Goal: Information Seeking & Learning: Check status

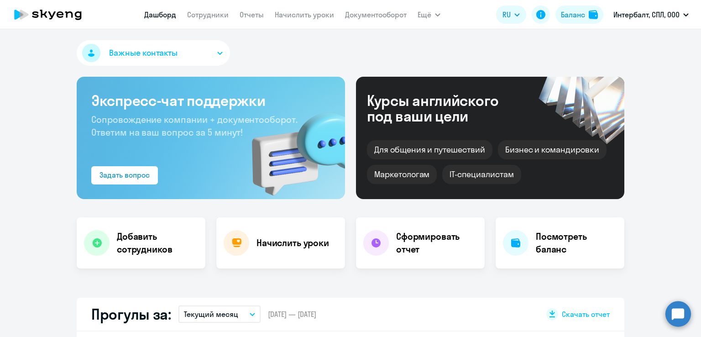
select select "30"
click at [241, 15] on link "Отчеты" at bounding box center [251, 14] width 24 height 9
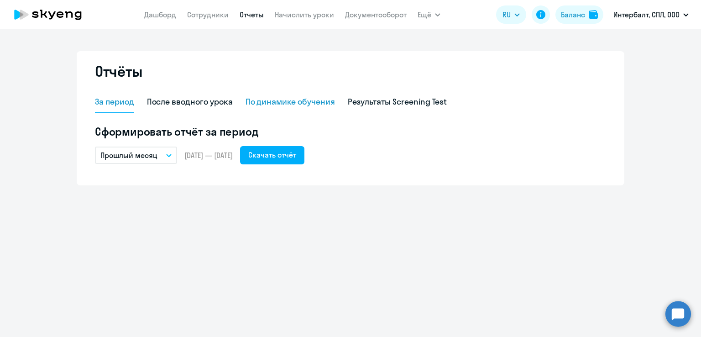
click at [277, 110] on div "По динамике обучения" at bounding box center [289, 102] width 89 height 22
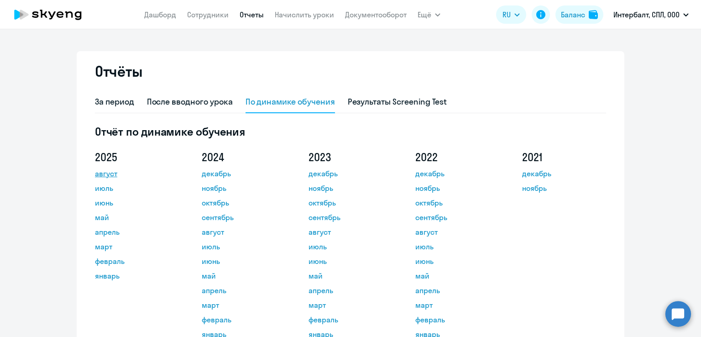
click at [99, 170] on link "август" at bounding box center [136, 173] width 82 height 11
click at [96, 174] on link "август" at bounding box center [136, 173] width 82 height 11
click at [210, 15] on link "Сотрудники" at bounding box center [208, 14] width 42 height 9
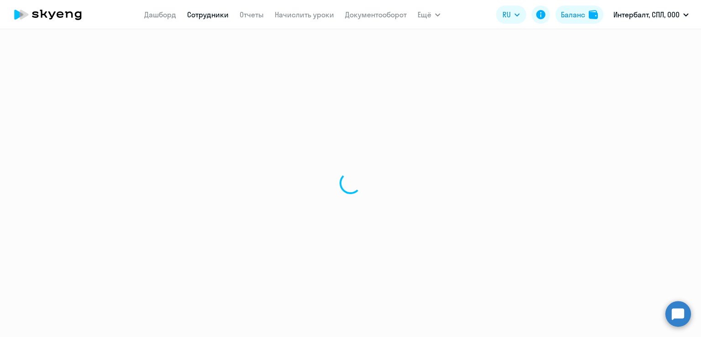
select select "30"
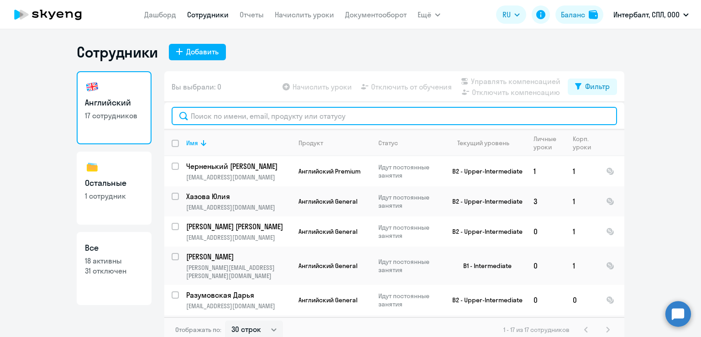
click at [217, 115] on input "text" at bounding box center [393, 116] width 445 height 18
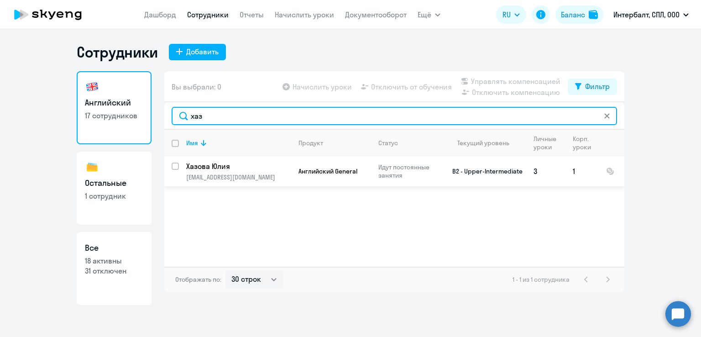
type input "хаз"
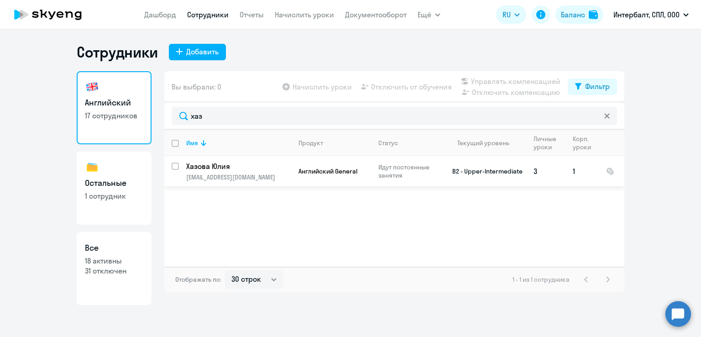
click at [239, 165] on p "Хазова Юлия" at bounding box center [237, 166] width 103 height 10
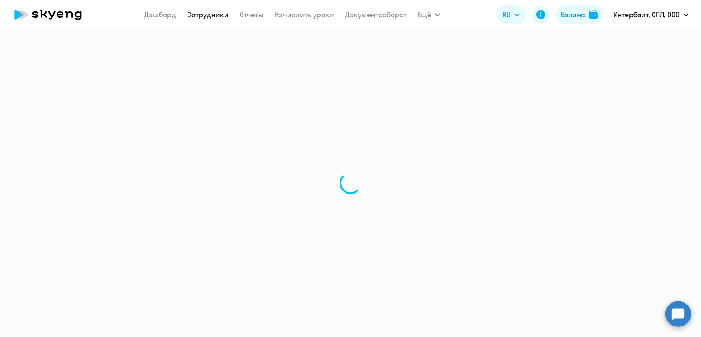
select select "english"
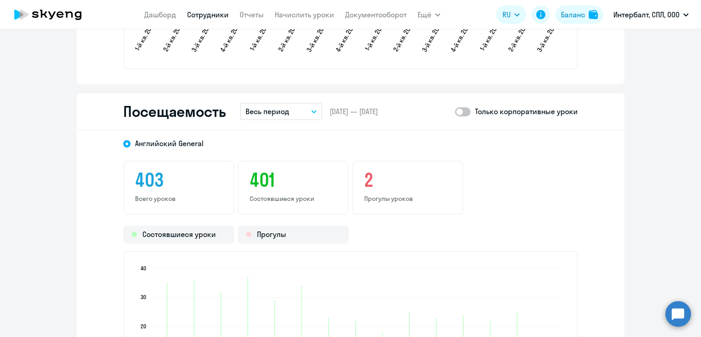
scroll to position [1186, 0]
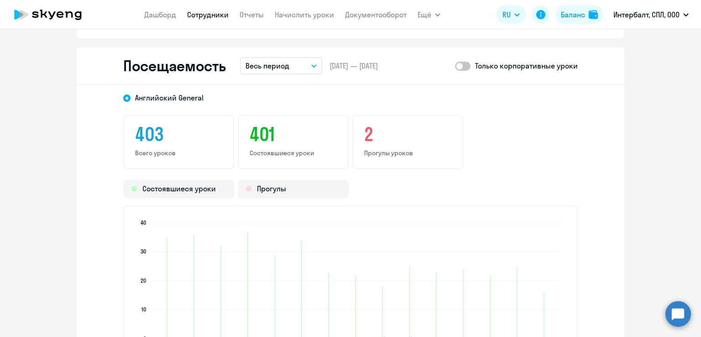
click at [303, 63] on button "Весь период" at bounding box center [281, 65] width 82 height 17
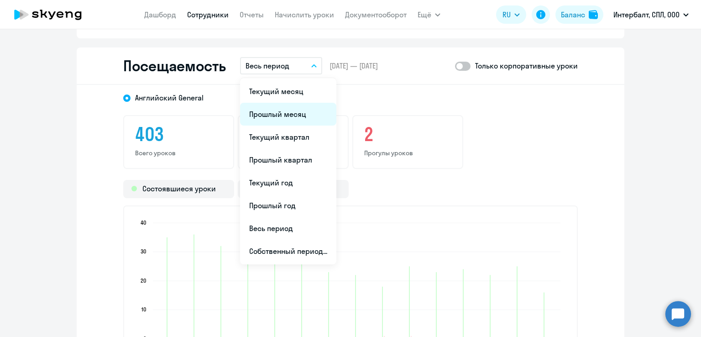
click at [284, 116] on li "Прошлый месяц" at bounding box center [288, 114] width 96 height 23
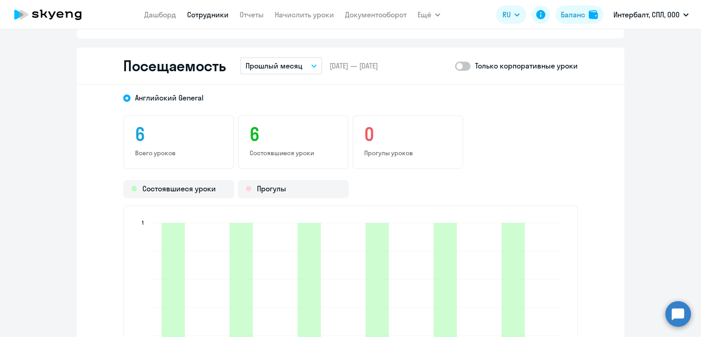
click at [461, 62] on span at bounding box center [463, 66] width 16 height 9
click at [455, 66] on input "checkbox" at bounding box center [454, 66] width 0 height 0
checkbox input "true"
